Goal: Use online tool/utility

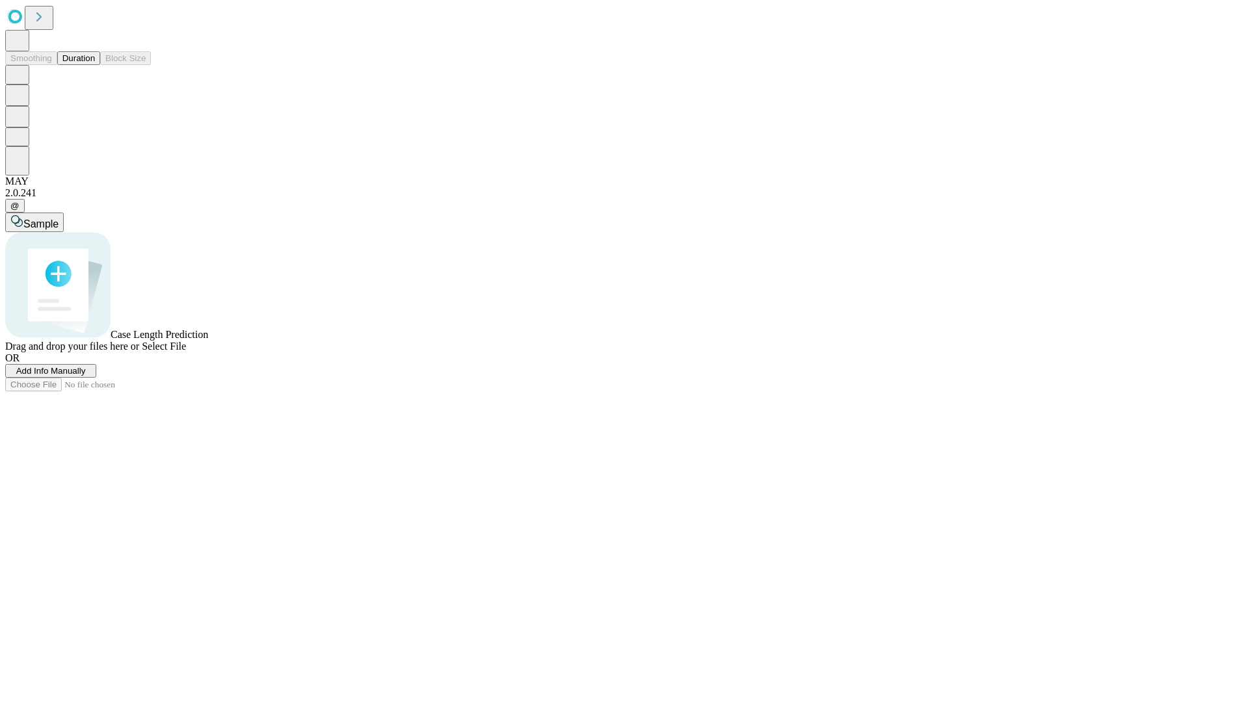
click at [95, 65] on button "Duration" at bounding box center [78, 58] width 43 height 14
click at [86, 376] on span "Add Info Manually" at bounding box center [51, 371] width 70 height 10
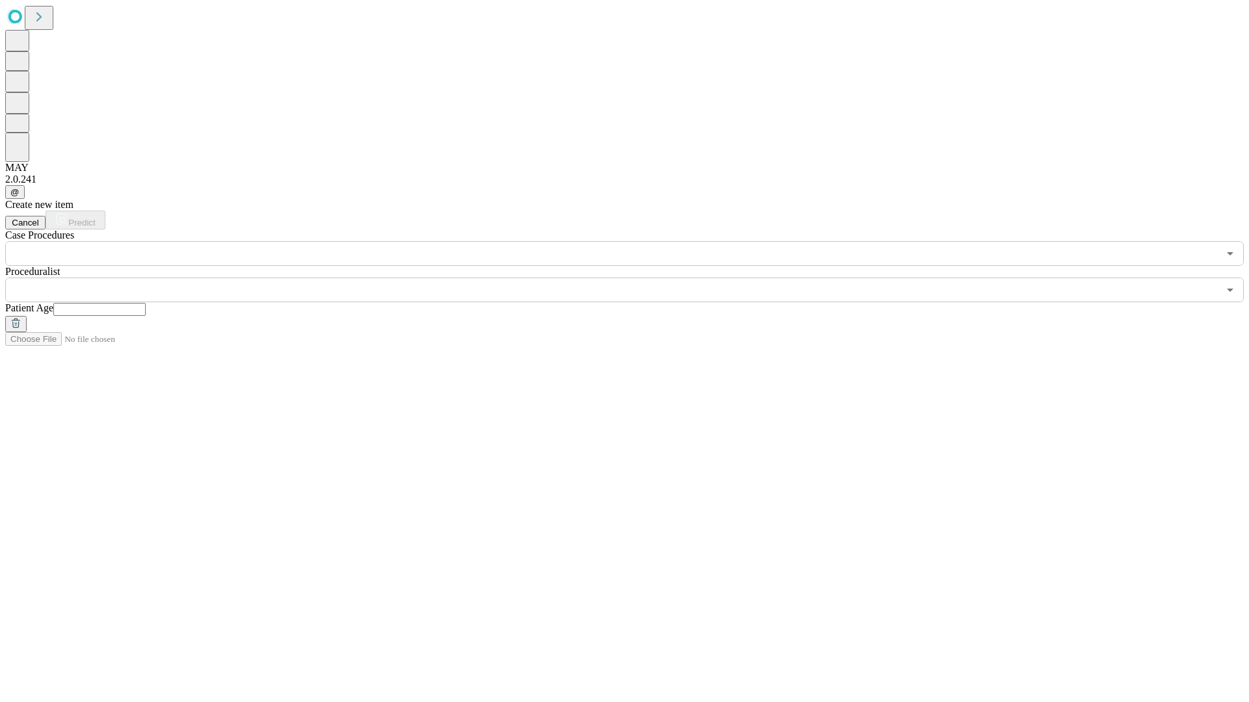
click at [146, 303] on input "text" at bounding box center [99, 309] width 92 height 13
type input "**"
click at [633, 278] on input "text" at bounding box center [611, 290] width 1213 height 25
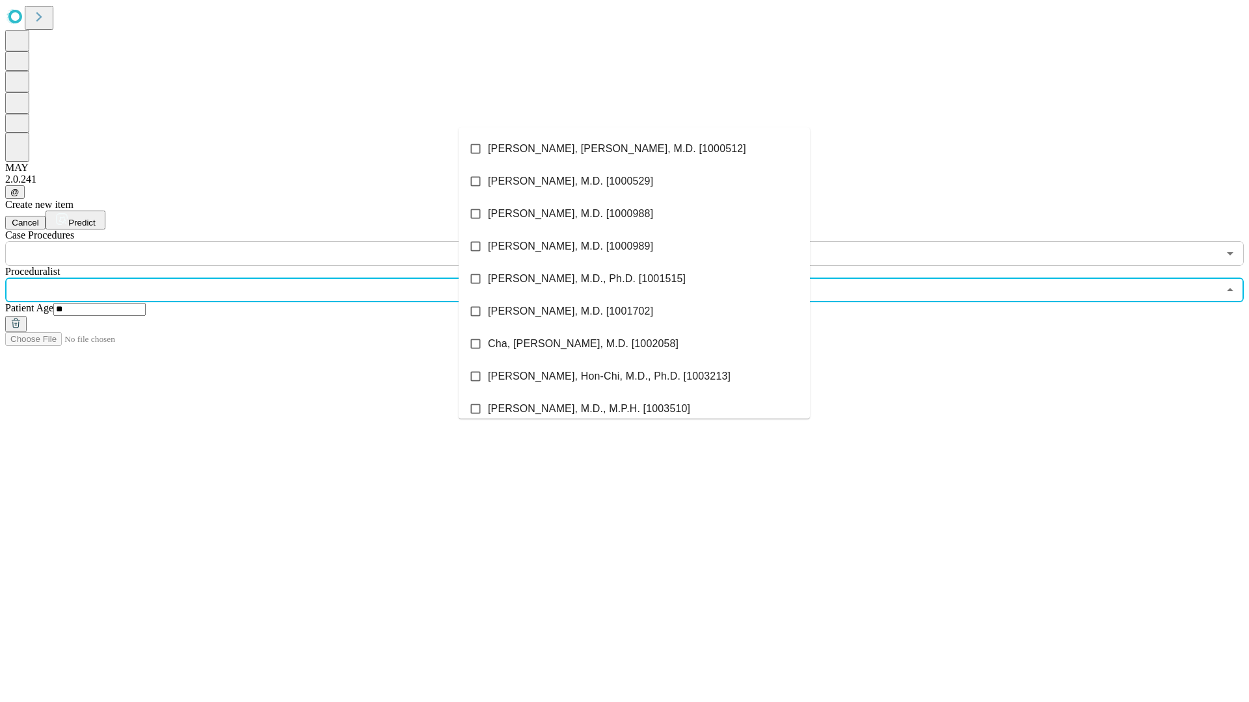
click at [634, 149] on li "[PERSON_NAME], [PERSON_NAME], M.D. [1000512]" at bounding box center [633, 149] width 351 height 33
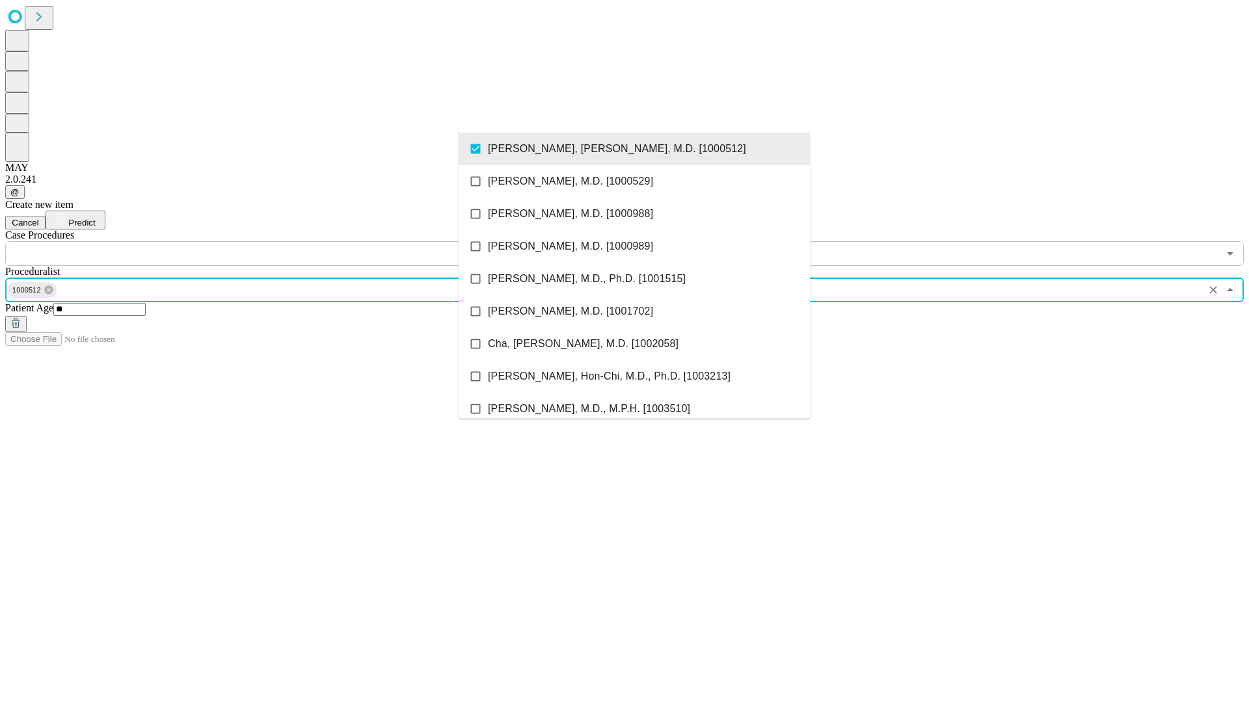
click at [273, 241] on input "text" at bounding box center [611, 253] width 1213 height 25
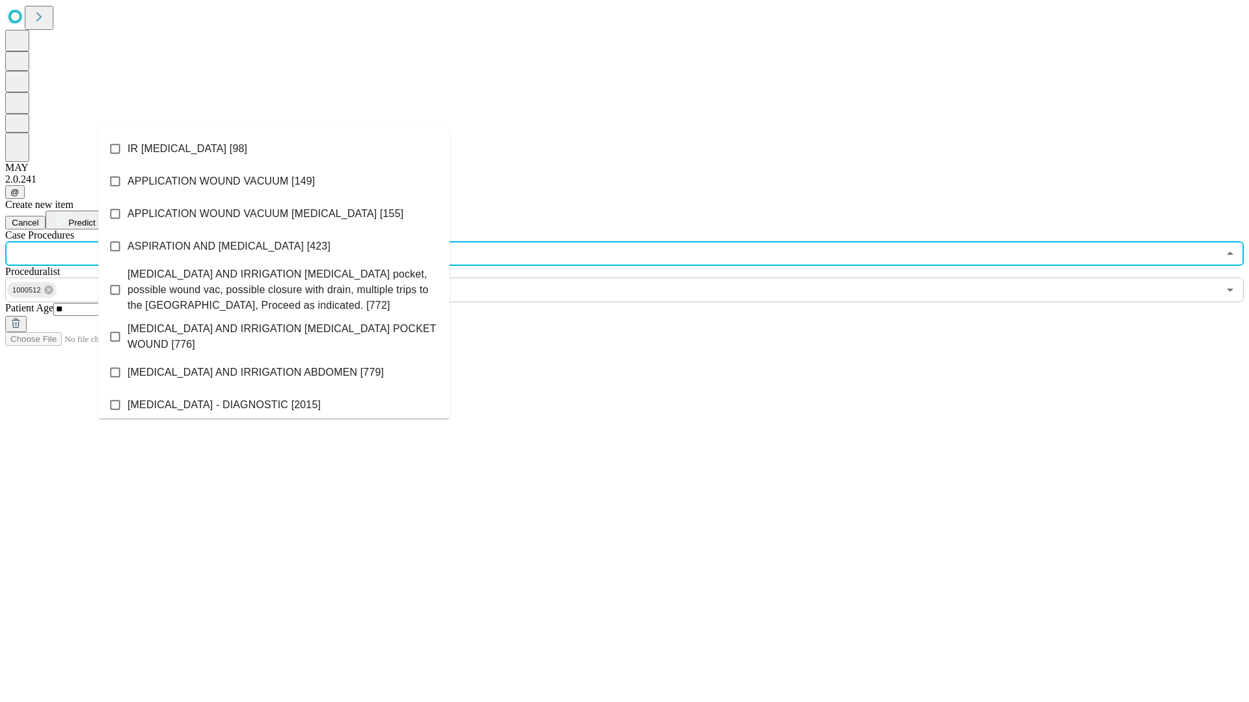
click at [274, 149] on li "IR [MEDICAL_DATA] [98]" at bounding box center [273, 149] width 351 height 33
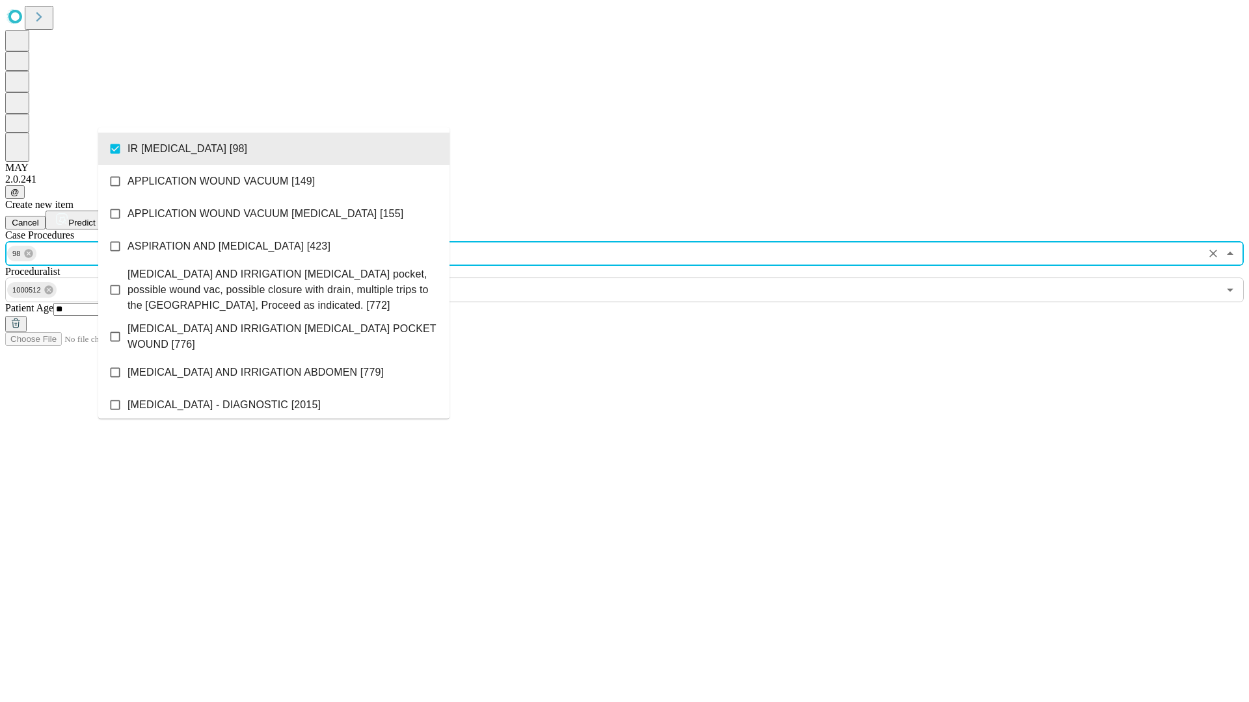
click at [95, 218] on span "Predict" at bounding box center [81, 223] width 27 height 10
